Goal: Task Accomplishment & Management: Manage account settings

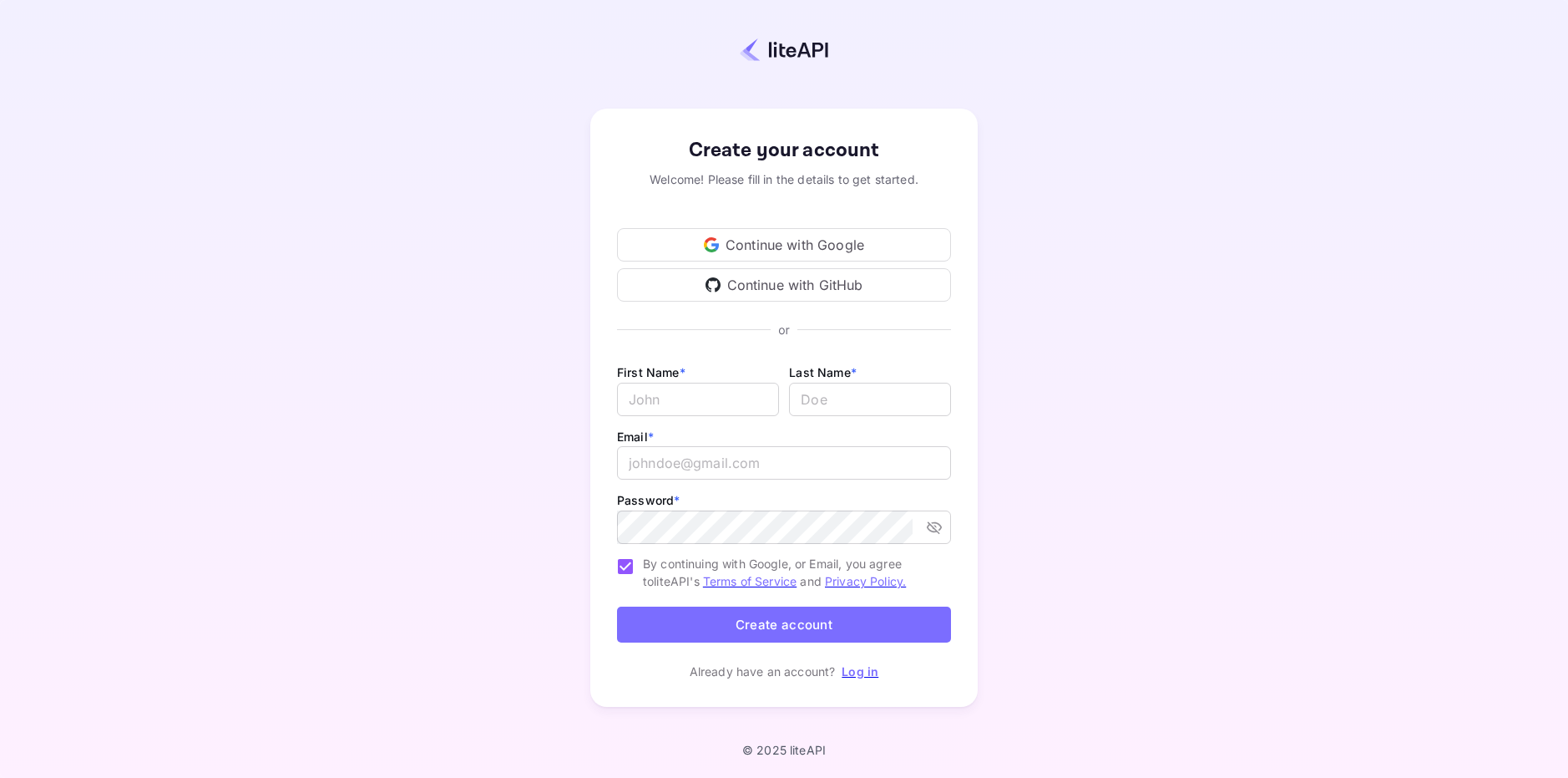
click at [842, 236] on div "Continue with Google" at bounding box center [783, 244] width 334 height 33
click at [822, 286] on div "Continue with GitHub" at bounding box center [783, 284] width 334 height 33
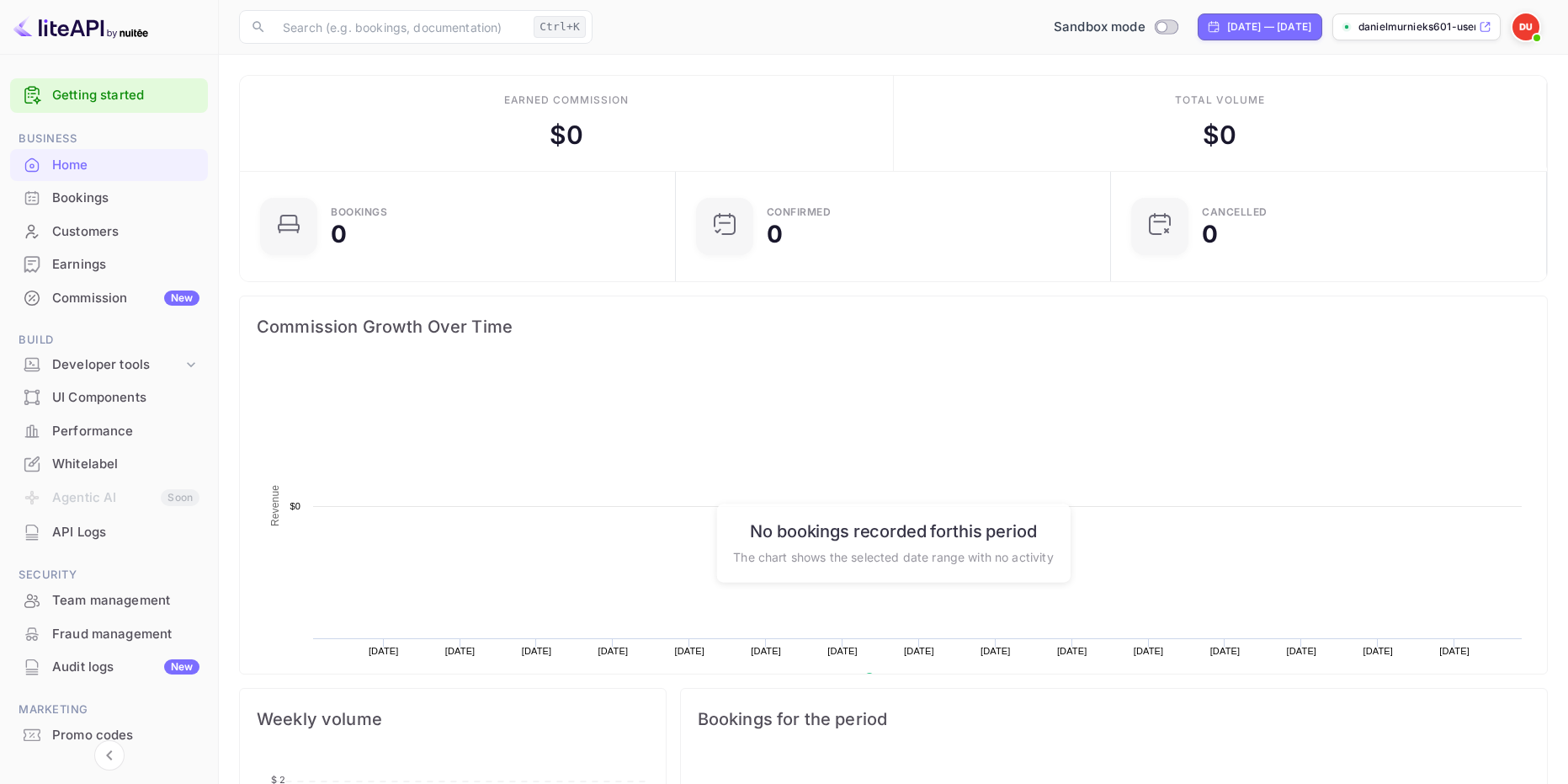
scroll to position [261, 412]
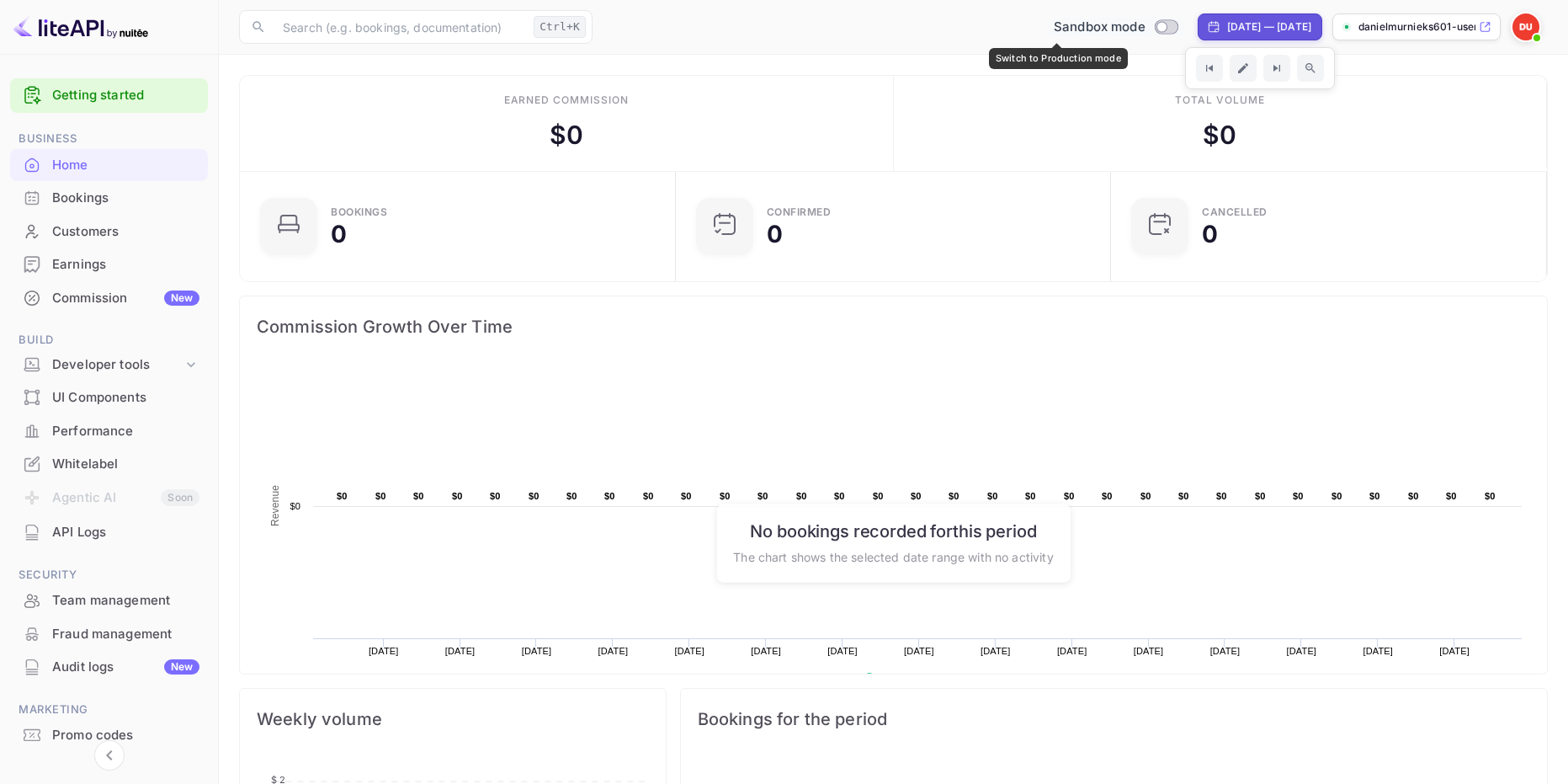
click at [1094, 22] on div "Sandbox mode" at bounding box center [1116, 26] width 138 height 19
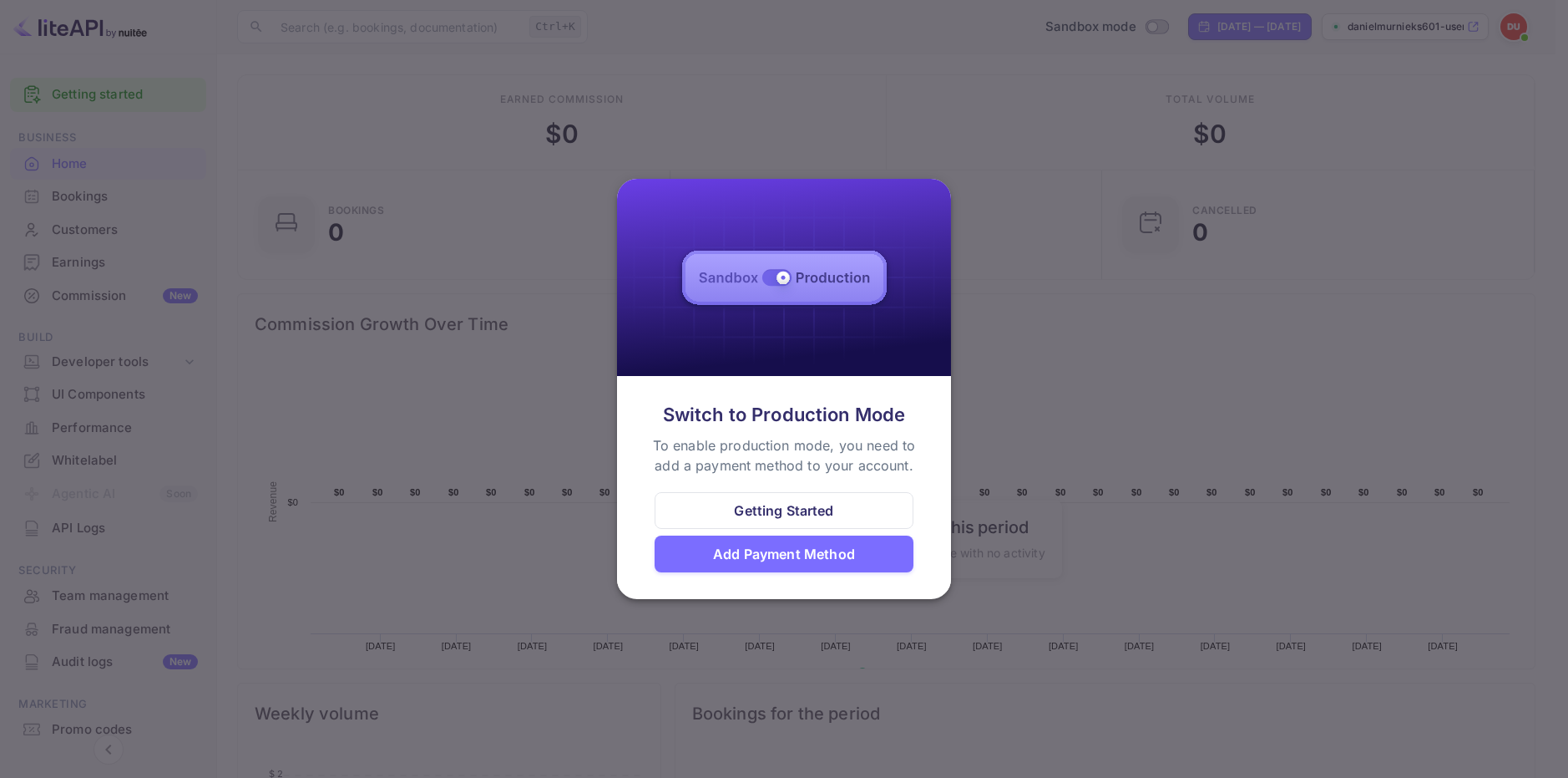
click at [1055, 322] on div at bounding box center [784, 389] width 1568 height 778
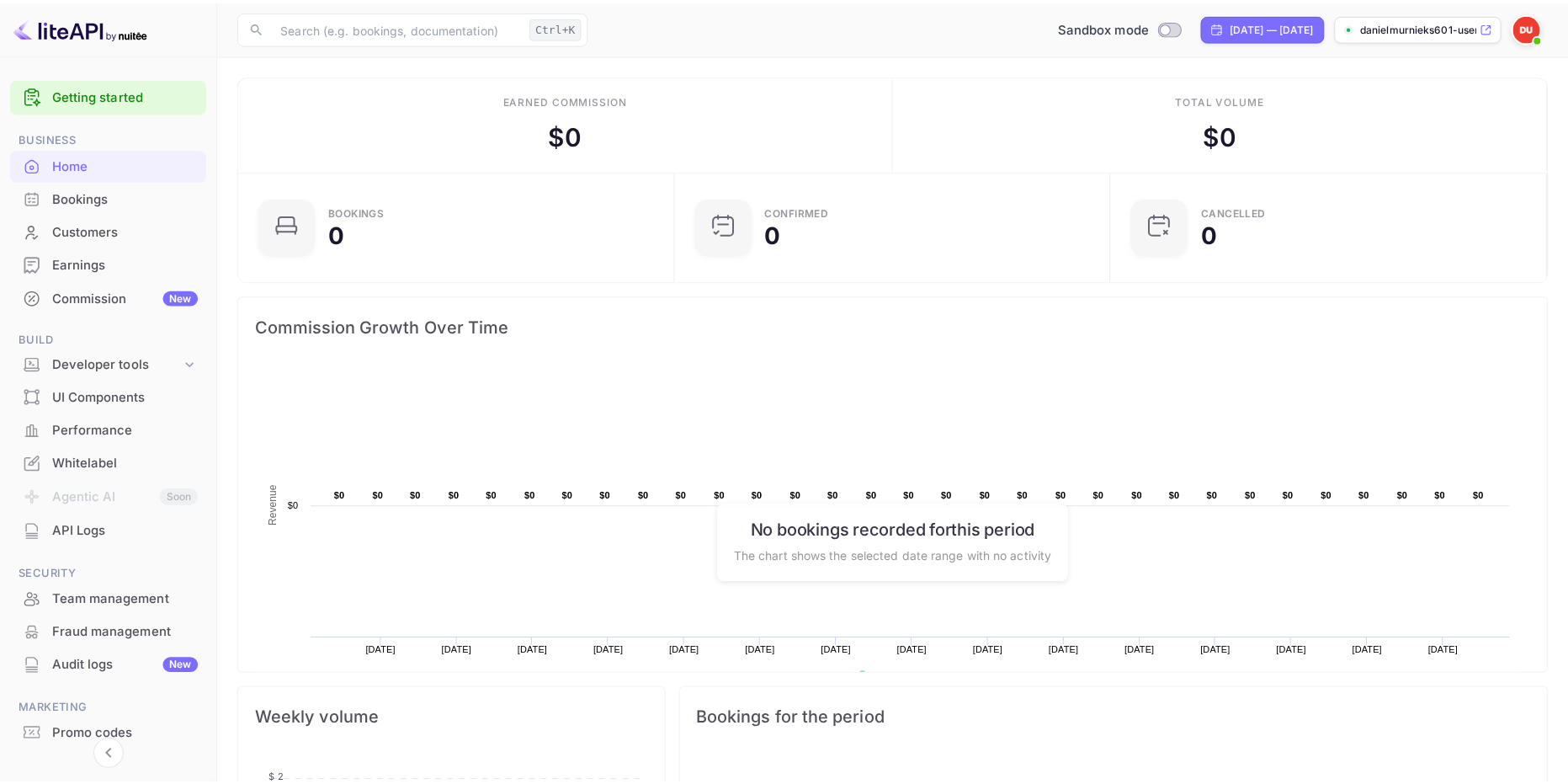
scroll to position [14, 14]
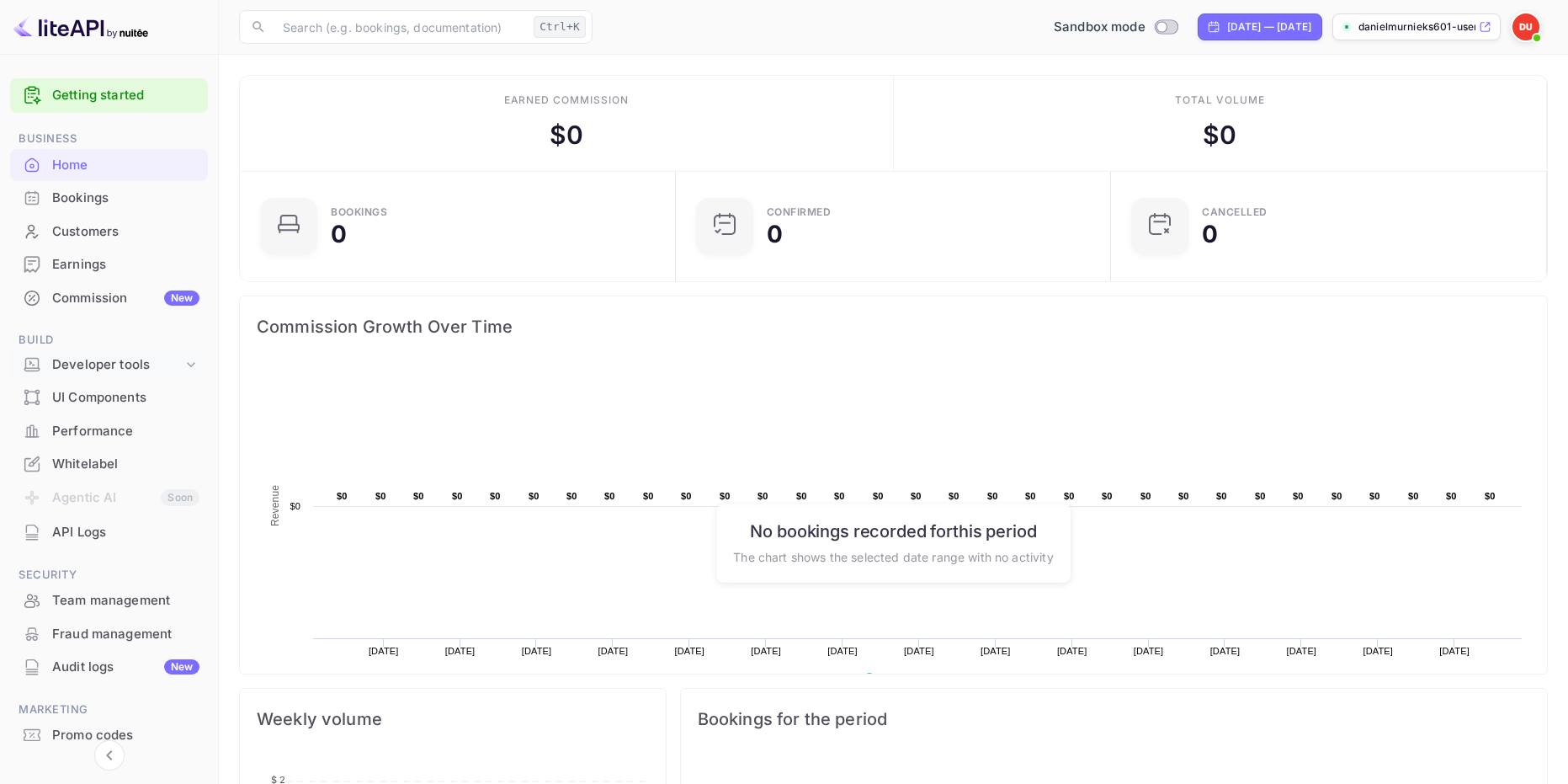
click at [113, 366] on div "Developer tools" at bounding box center [117, 365] width 130 height 19
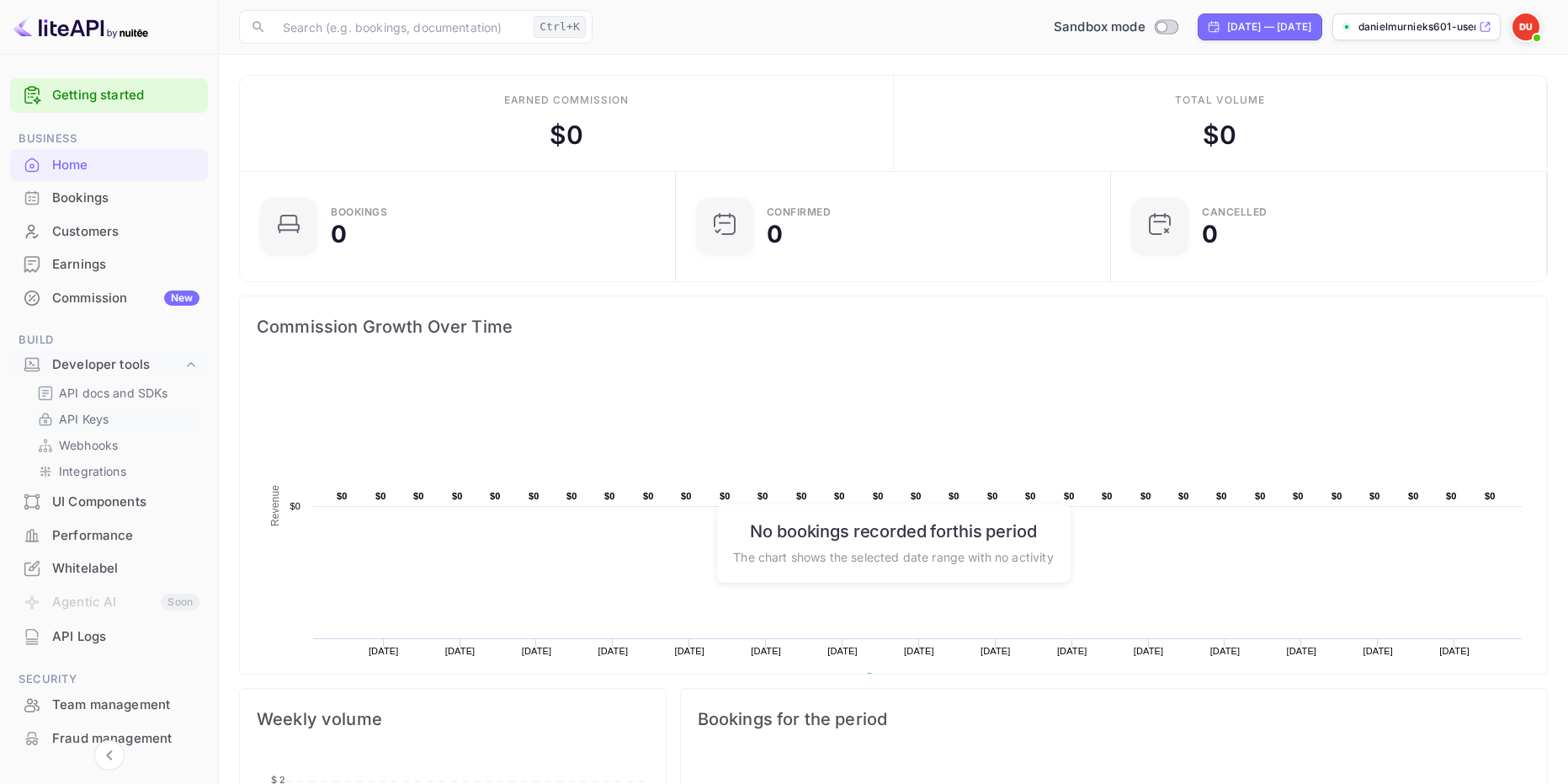
click at [124, 422] on link "API Keys" at bounding box center [116, 418] width 158 height 17
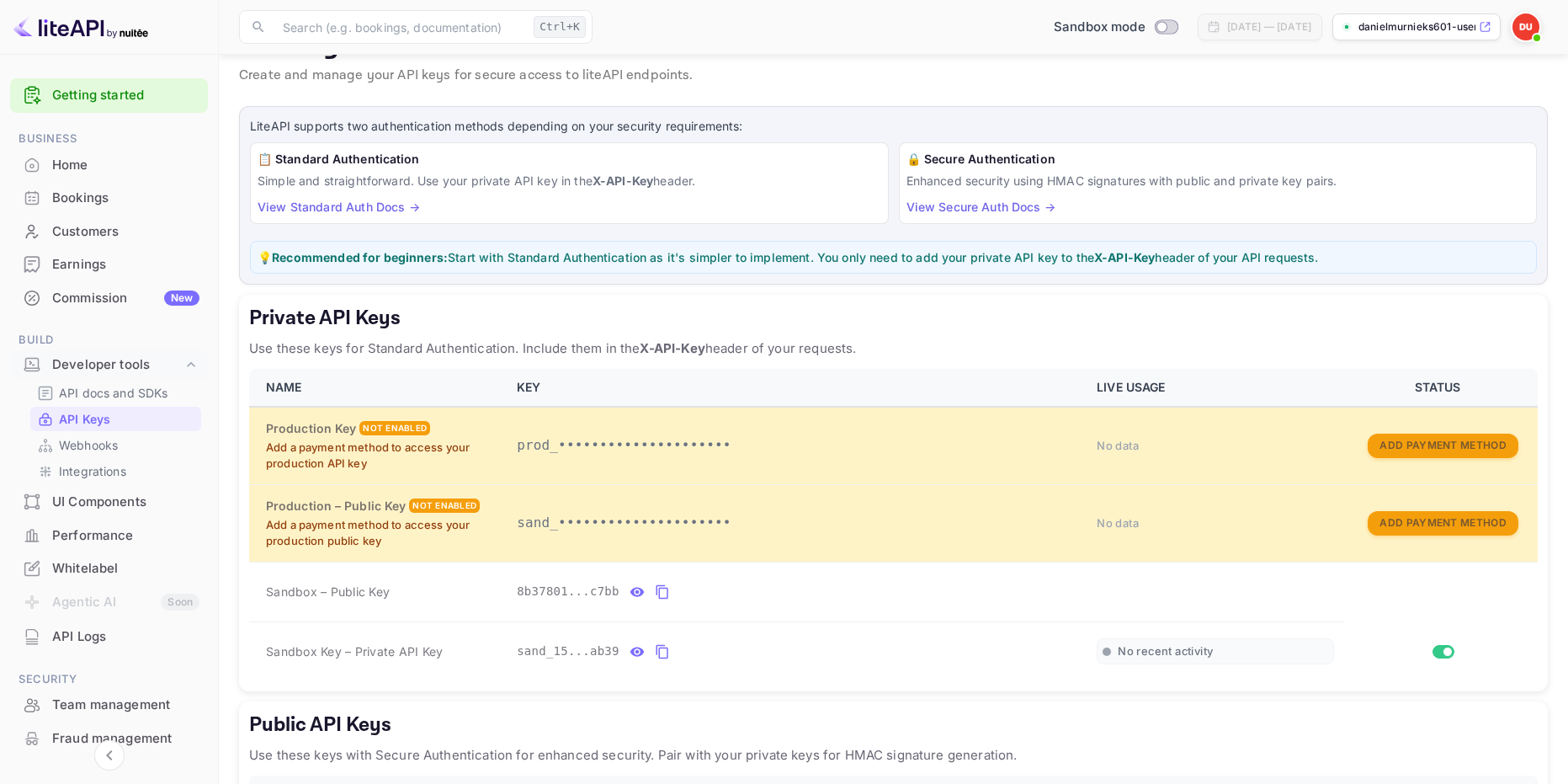
scroll to position [84, 0]
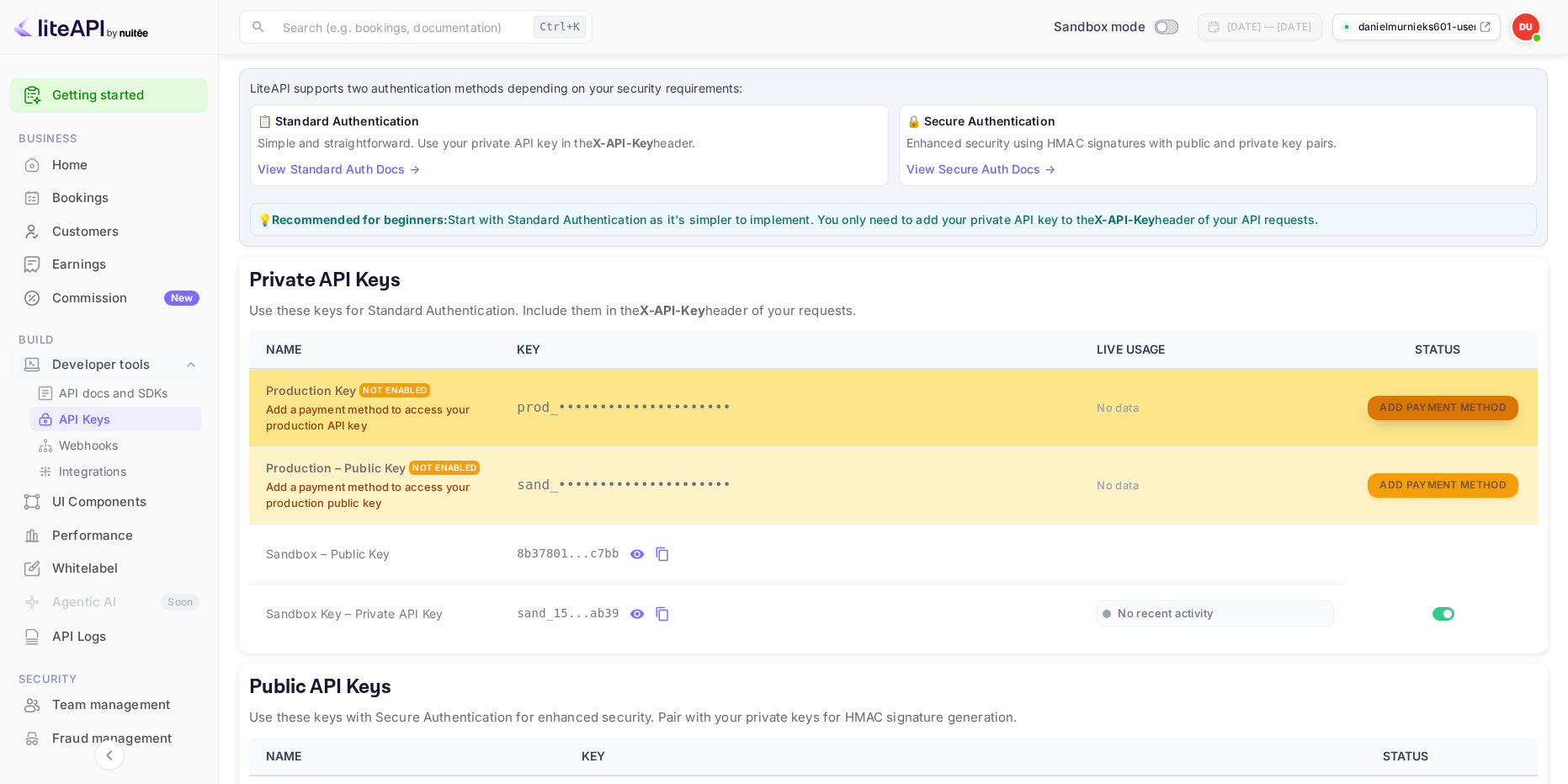
click at [1435, 407] on button "Add Payment Method" at bounding box center [1443, 407] width 150 height 25
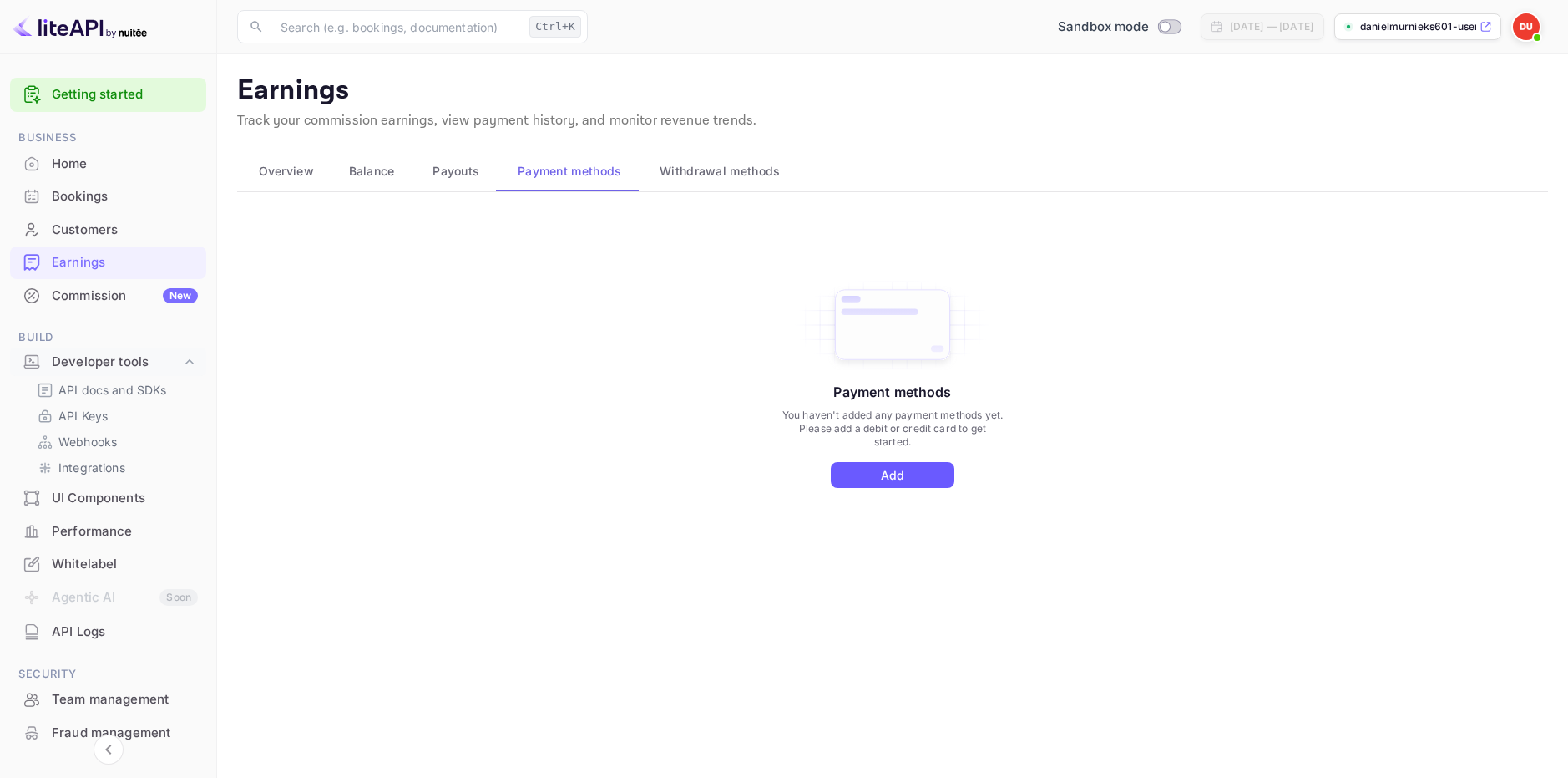
click at [915, 483] on button "Add" at bounding box center [893, 475] width 124 height 26
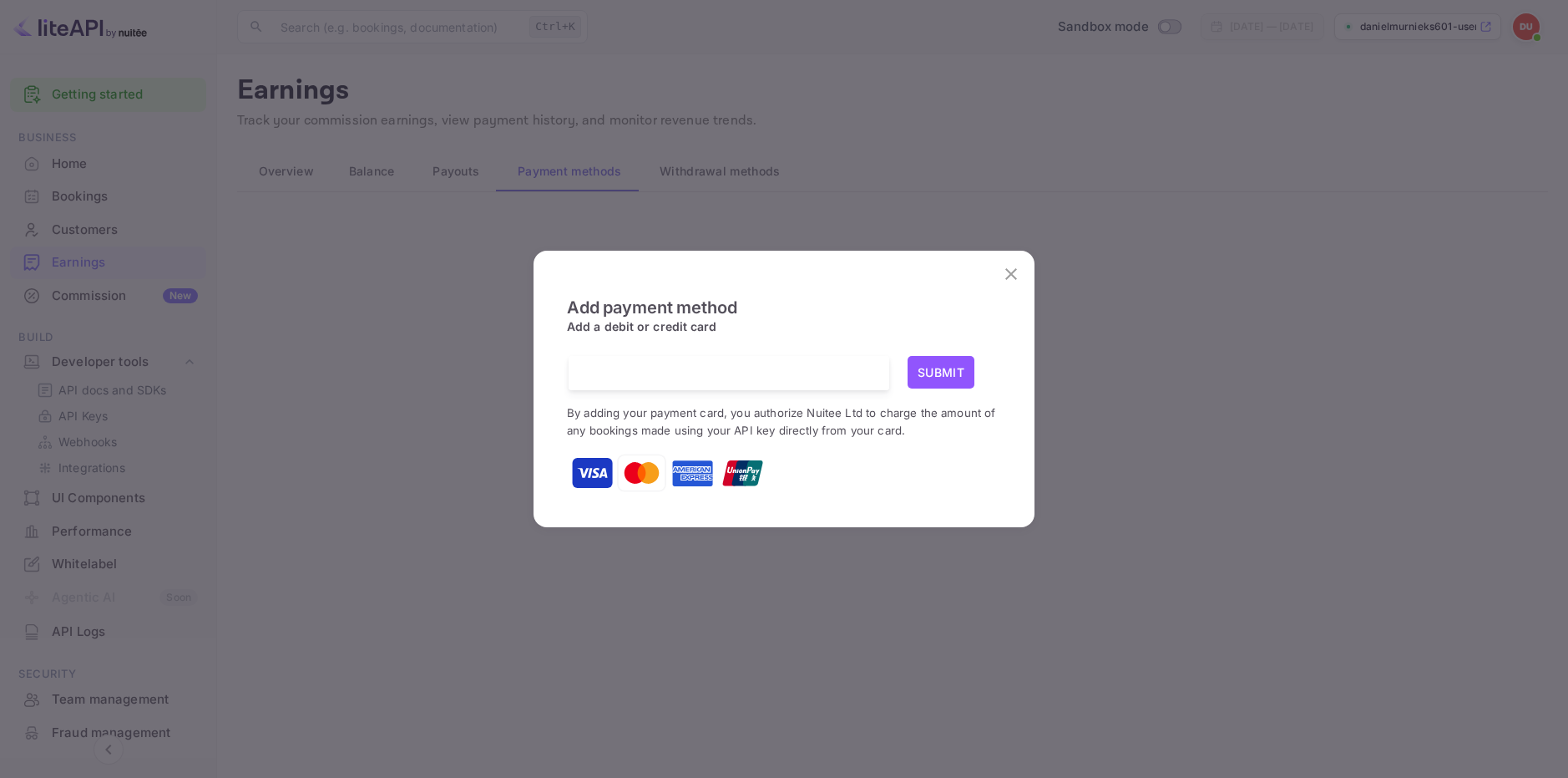
click at [1053, 235] on div "Add payment method Add a debit or credit card Submit By adding your payment car…" at bounding box center [784, 389] width 1568 height 778
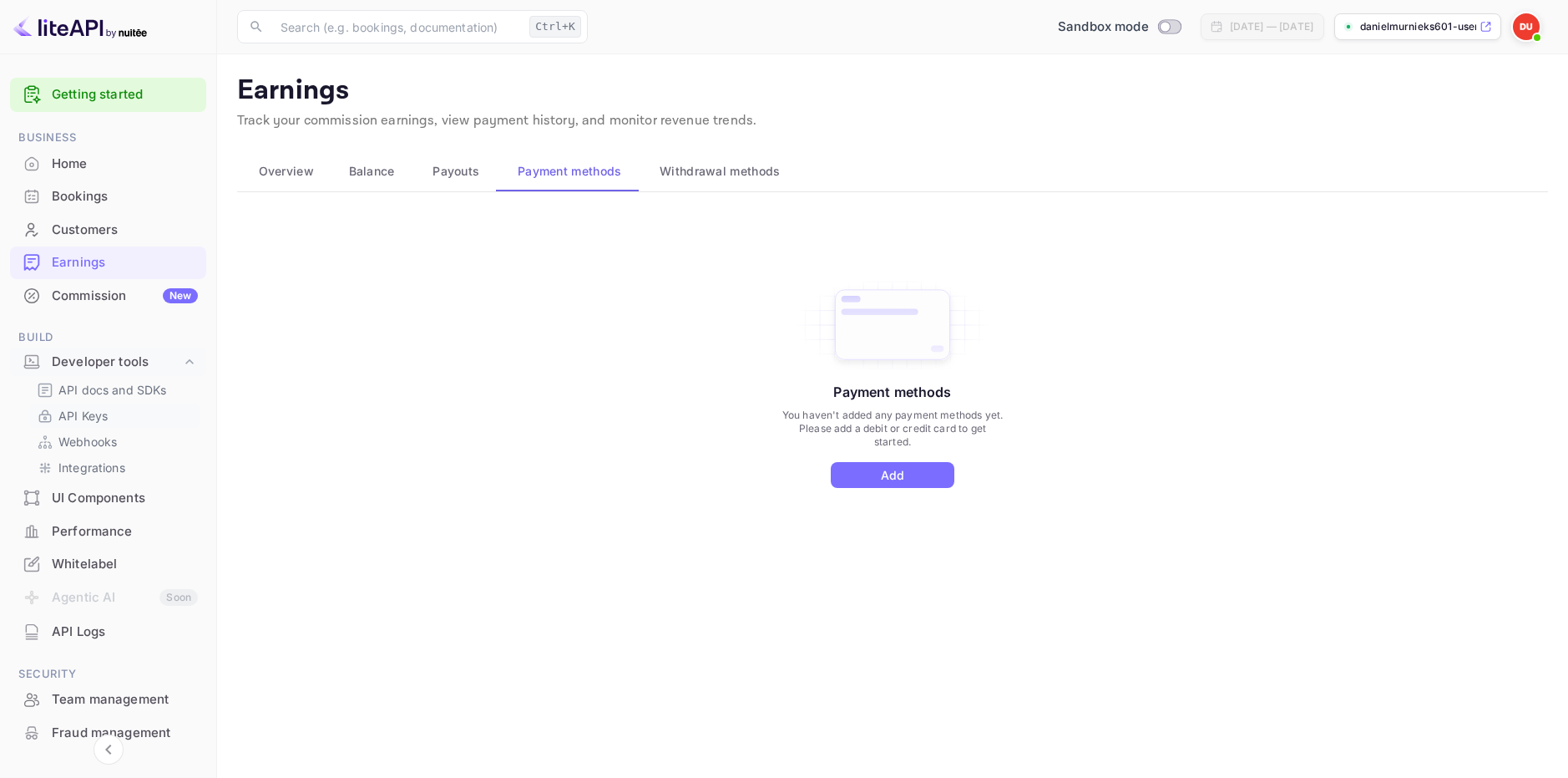
click at [112, 406] on div "API Keys" at bounding box center [114, 415] width 169 height 24
click at [141, 413] on link "API Keys" at bounding box center [115, 415] width 156 height 17
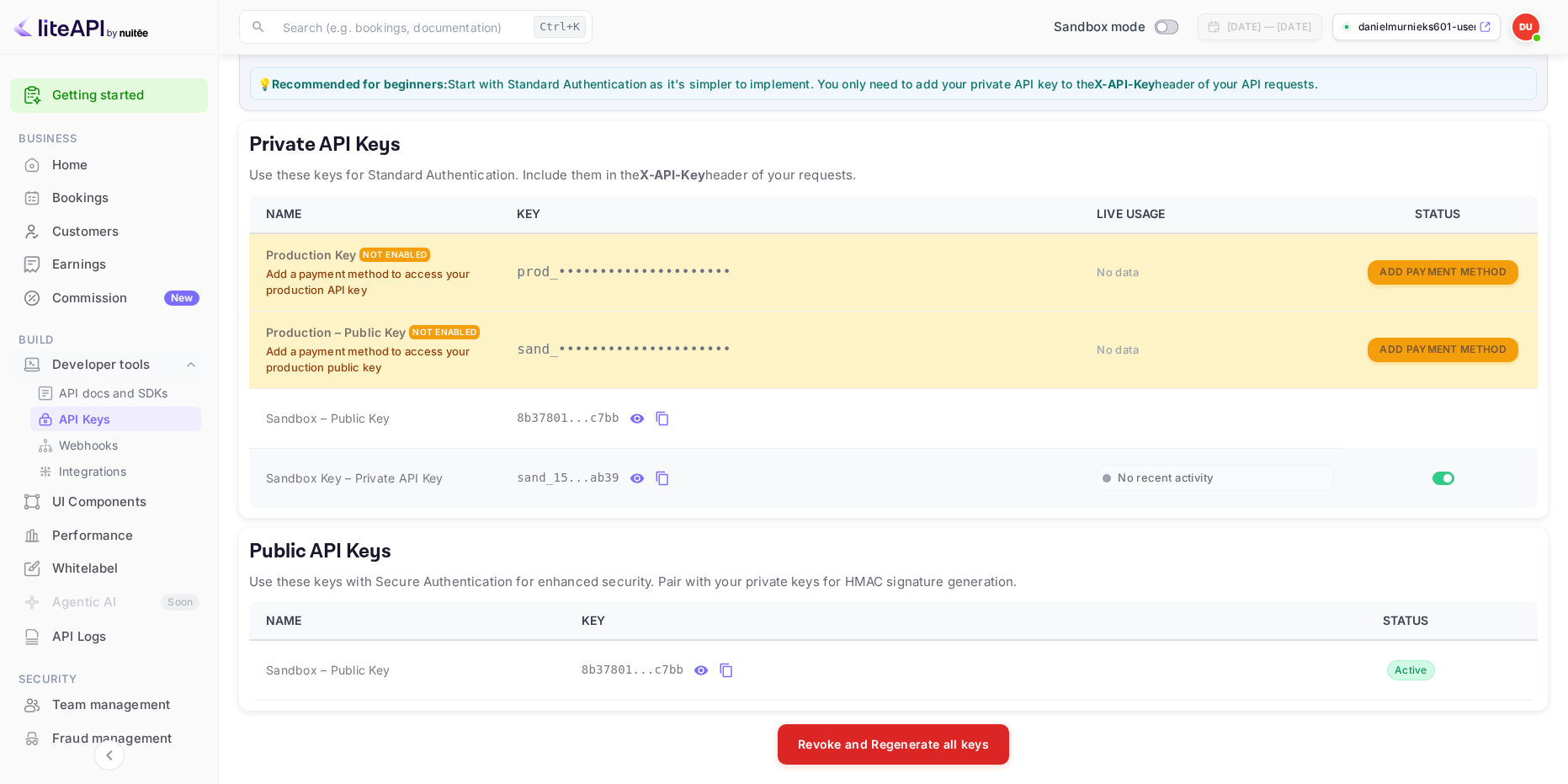
scroll to position [227, 0]
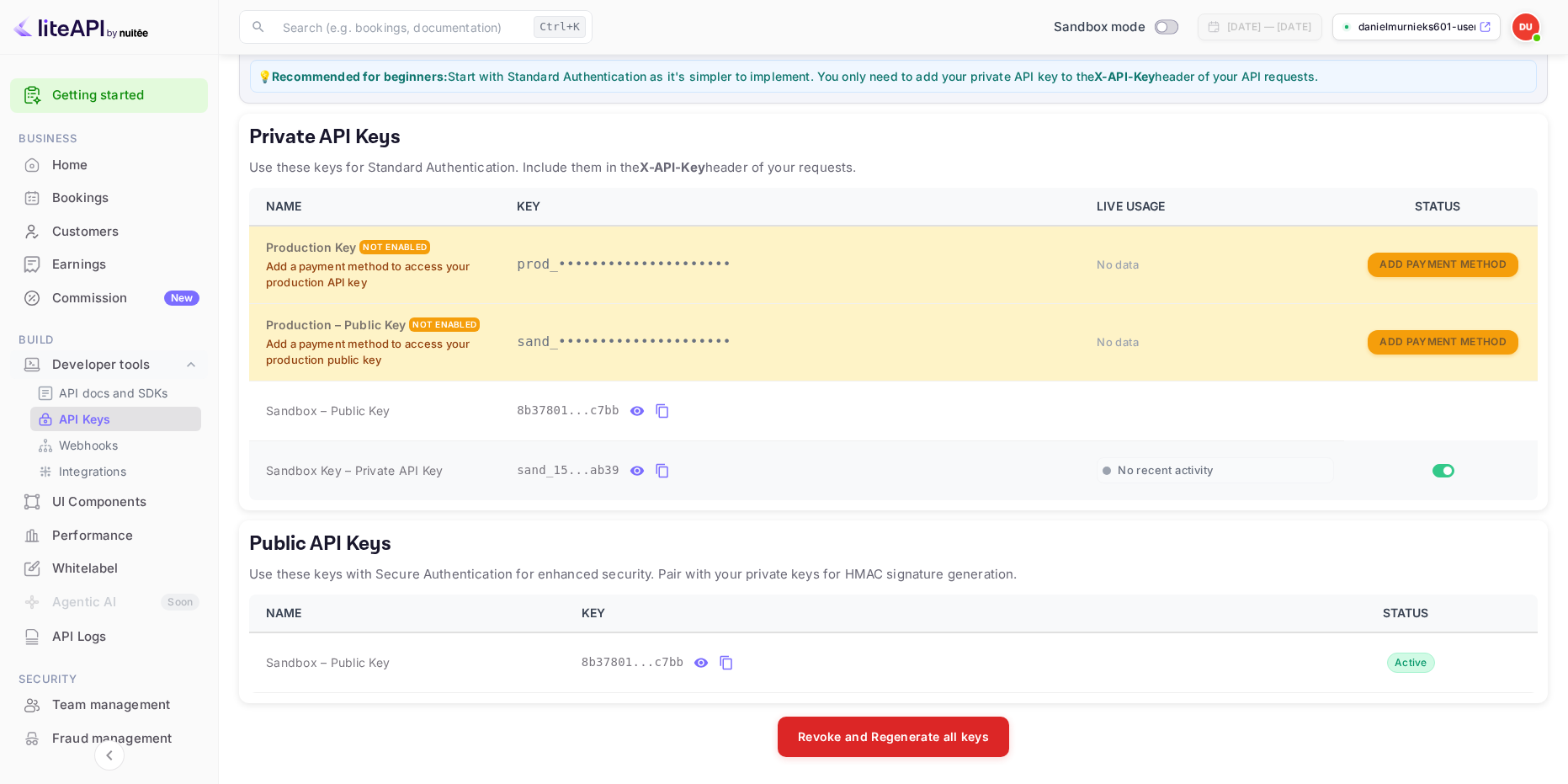
click at [656, 471] on icon "private api keys table" at bounding box center [662, 470] width 15 height 20
click at [630, 469] on icon "private api keys table" at bounding box center [637, 470] width 15 height 20
